Goal: Use online tool/utility

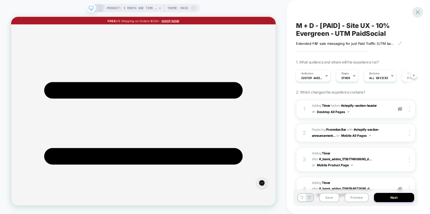
click at [415, 13] on icon at bounding box center [417, 12] width 7 height 7
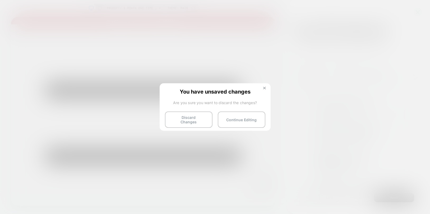
click at [263, 89] on img at bounding box center [264, 88] width 3 height 3
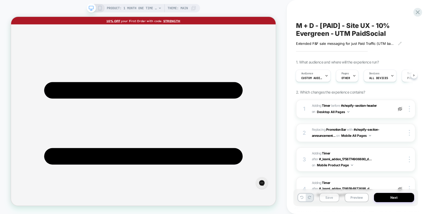
click at [334, 193] on button "Save" at bounding box center [329, 197] width 20 height 9
click at [400, 109] on img at bounding box center [399, 109] width 4 height 4
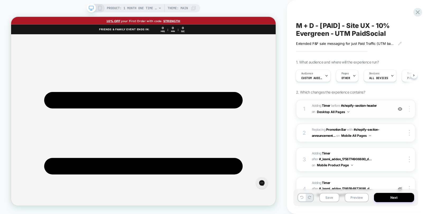
click at [409, 109] on img at bounding box center [409, 109] width 1 height 6
click at [421, 83] on div "M + D - [PAID] - Site UX - 10% Evergreen - UTM PaidSocial Extended F&F sale mes…" at bounding box center [358, 107] width 143 height 214
click at [400, 108] on img at bounding box center [399, 109] width 4 height 4
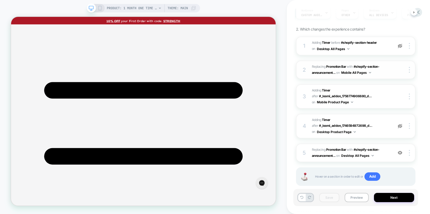
scroll to position [66, 0]
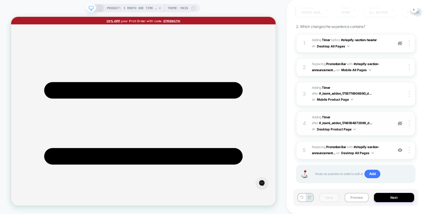
click at [401, 124] on img at bounding box center [399, 123] width 4 height 4
click at [278, 6] on div "PRODUCT: 1 Month One Time Membership PRODUCT: 1 Month One Time Membership Theme…" at bounding box center [143, 107] width 287 height 204
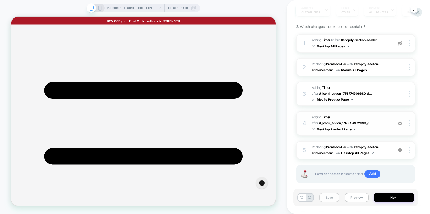
click at [329, 201] on button "Save" at bounding box center [329, 197] width 20 height 9
click at [417, 13] on icon at bounding box center [417, 12] width 4 height 4
